Goal: Find specific page/section: Find specific page/section

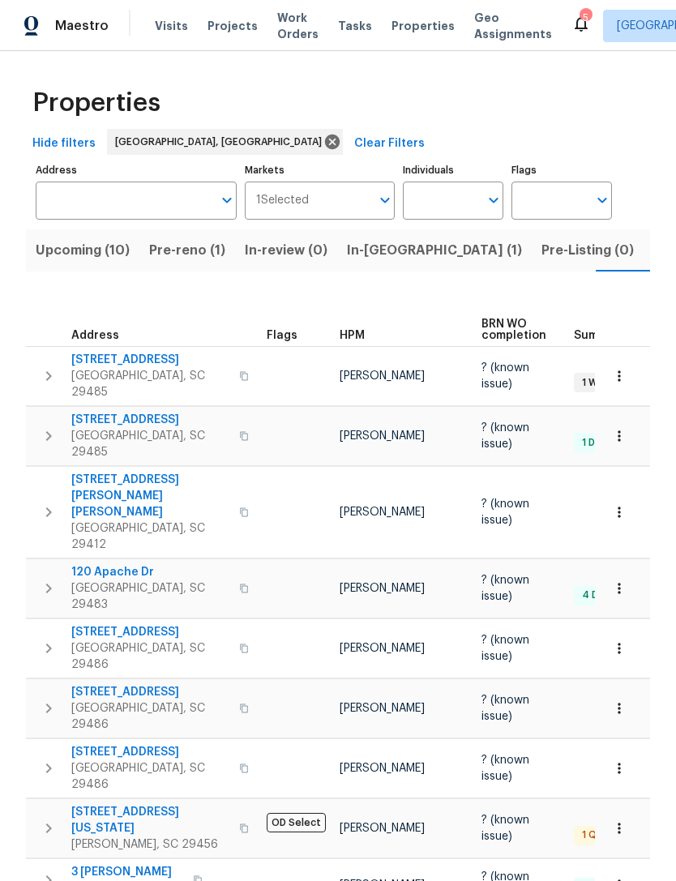
scroll to position [0, 31]
click at [572, 18] on icon at bounding box center [581, 23] width 19 height 19
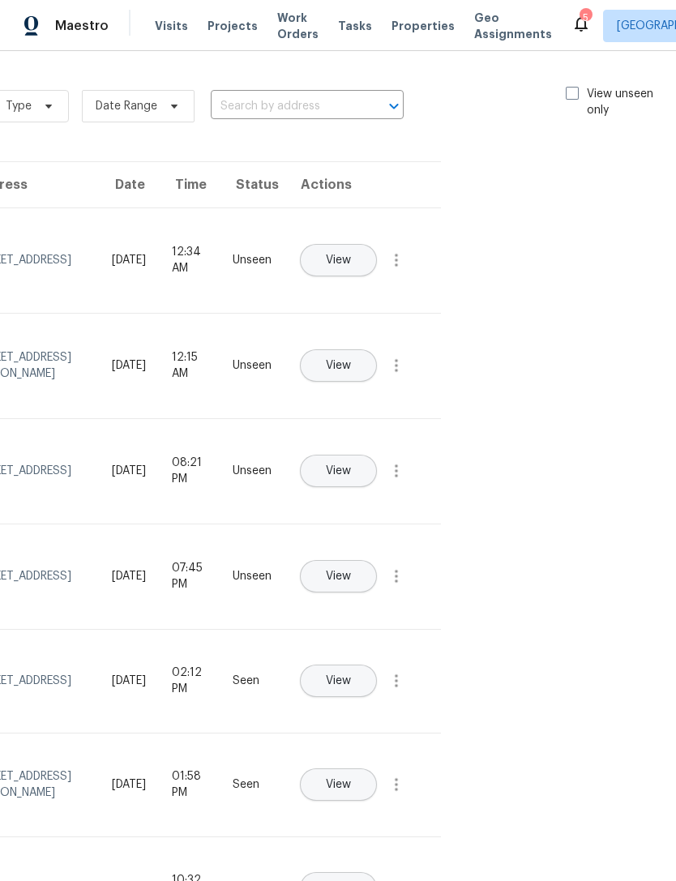
scroll to position [0, 182]
click at [567, 87] on span at bounding box center [573, 93] width 13 height 13
click at [567, 86] on input "View unseen only" at bounding box center [572, 91] width 11 height 11
checkbox input "true"
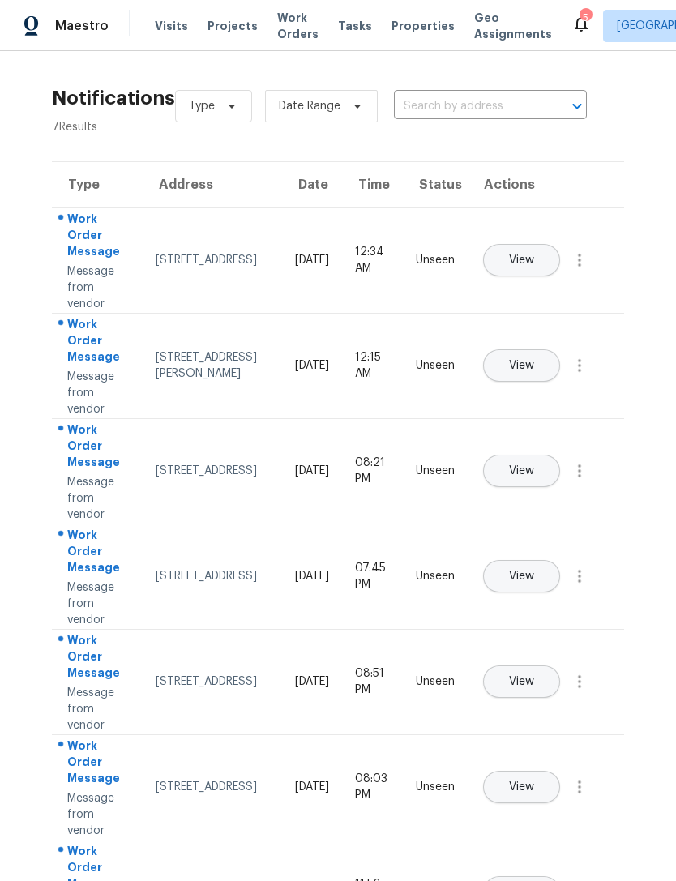
scroll to position [0, 0]
click at [289, 24] on span "Work Orders" at bounding box center [297, 26] width 41 height 32
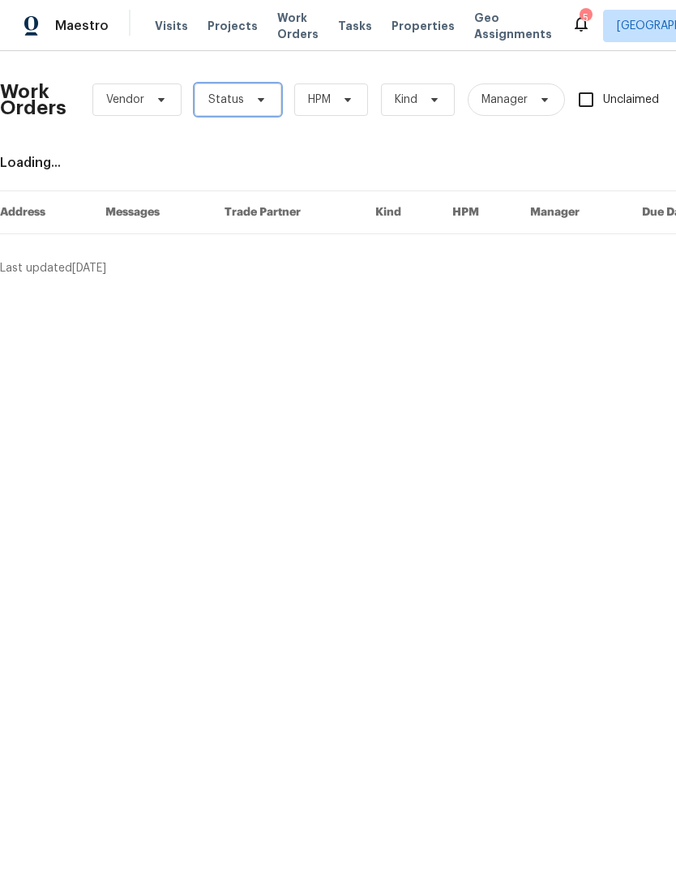
click at [256, 105] on icon at bounding box center [261, 99] width 13 height 13
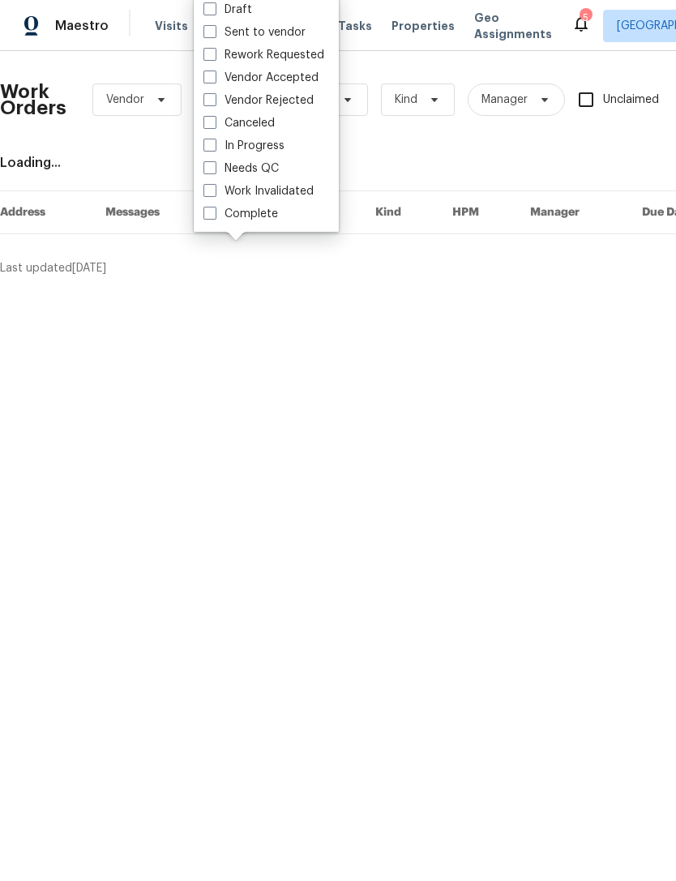
click at [208, 161] on span at bounding box center [210, 167] width 13 height 13
click at [208, 161] on input "Needs QC" at bounding box center [209, 166] width 11 height 11
checkbox input "true"
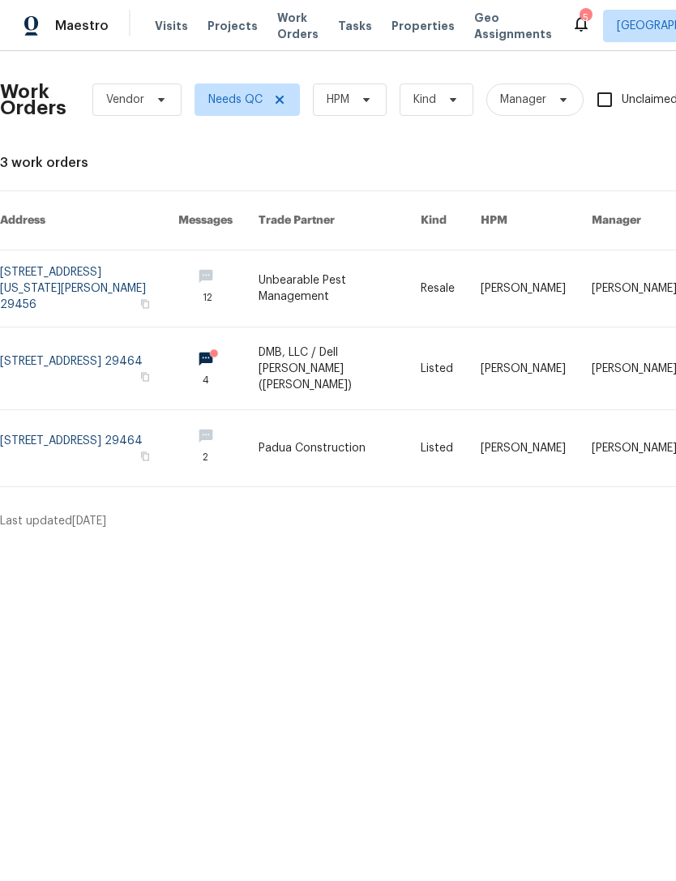
click at [166, 25] on span "Visits" at bounding box center [171, 26] width 33 height 16
